Goal: Task Accomplishment & Management: Use online tool/utility

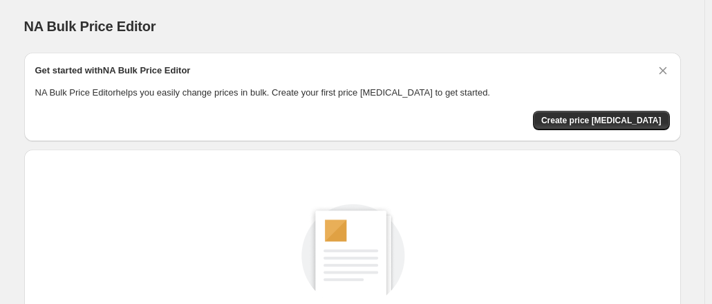
scroll to position [75, 0]
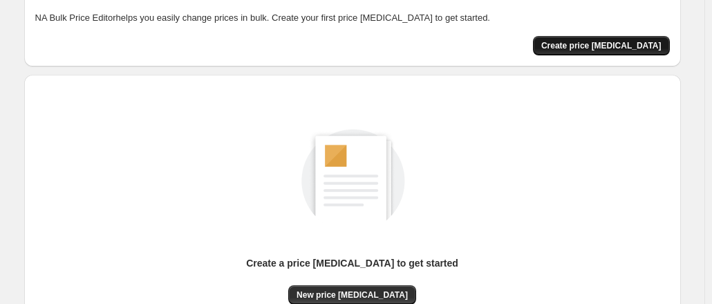
click at [629, 48] on span "Create price [MEDICAL_DATA]" at bounding box center [601, 45] width 120 height 11
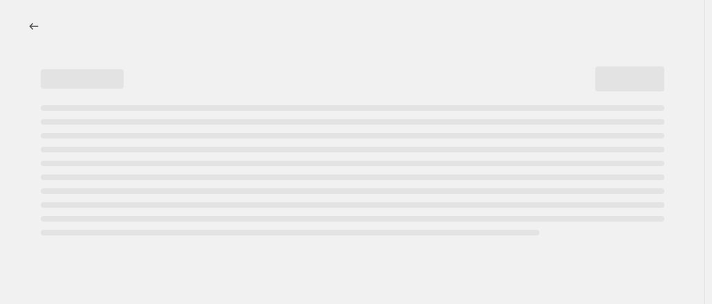
select select "percentage"
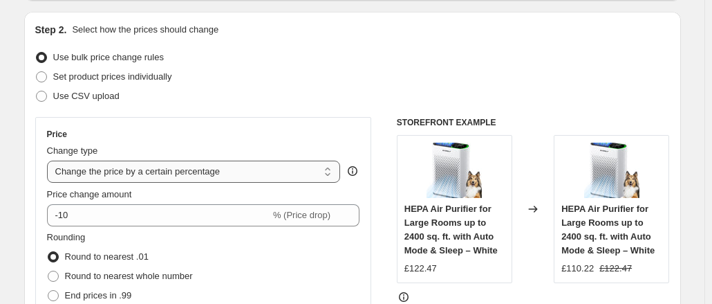
scroll to position [222, 0]
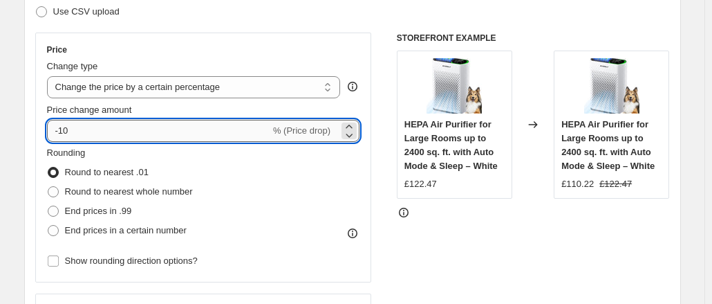
click at [217, 134] on input "-10" at bounding box center [158, 131] width 223 height 22
type input "-1"
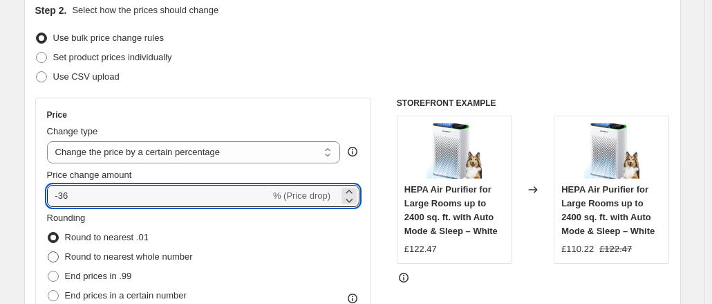
scroll to position [156, 0]
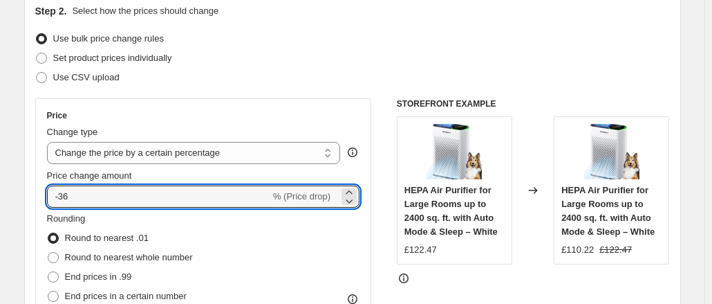
type input "-36"
click at [307, 73] on div "Use CSV upload" at bounding box center [352, 77] width 635 height 19
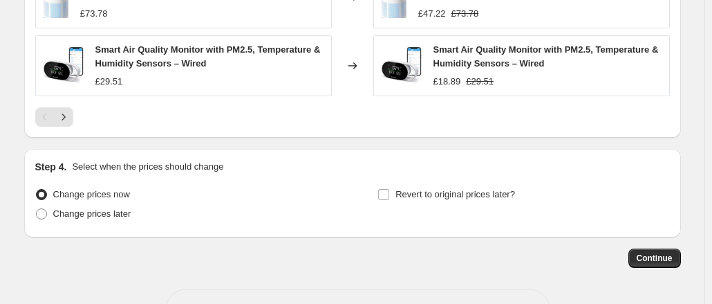
scroll to position [1097, 0]
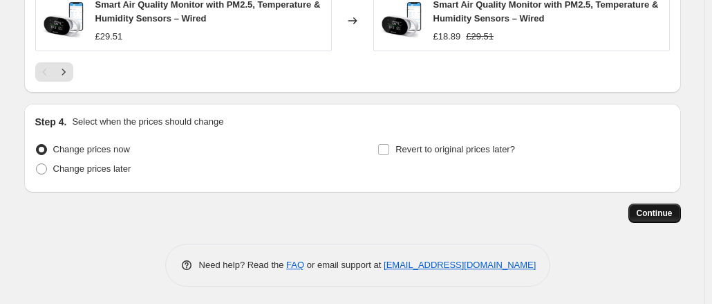
click at [651, 210] on span "Continue" at bounding box center [655, 212] width 36 height 11
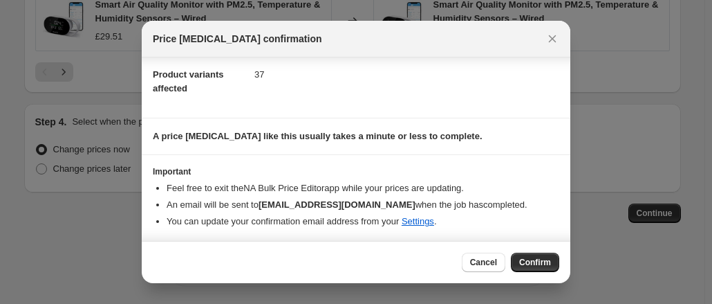
scroll to position [141, 0]
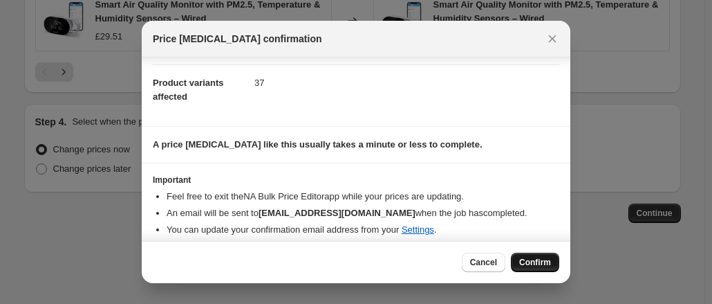
click at [534, 259] on span "Confirm" at bounding box center [535, 261] width 32 height 11
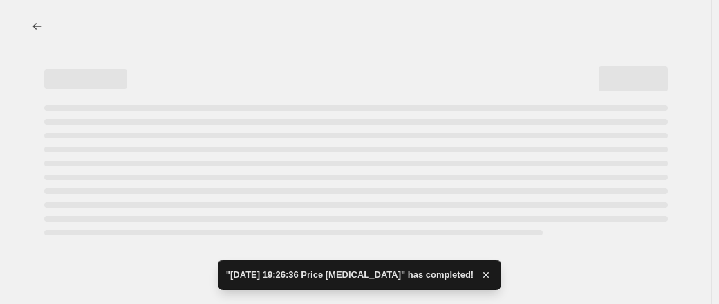
select select "percentage"
